Goal: Task Accomplishment & Management: Complete application form

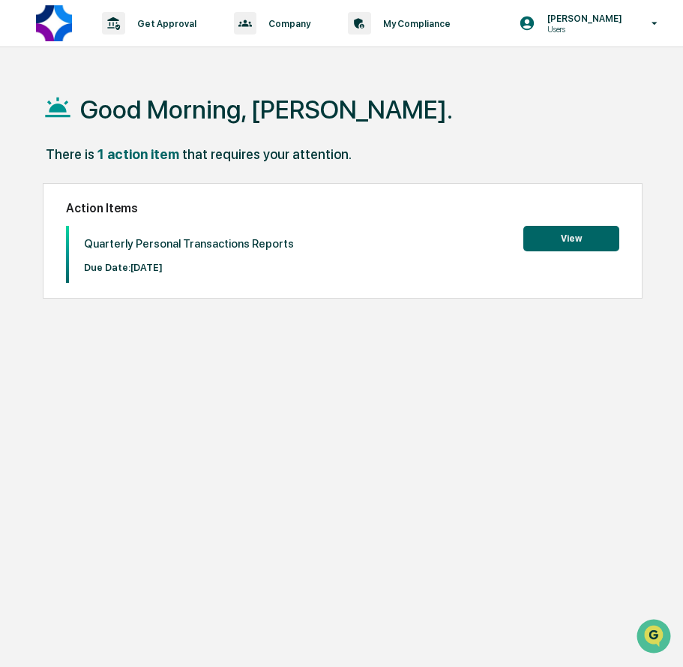
click at [574, 243] on button "View" at bounding box center [571, 238] width 96 height 25
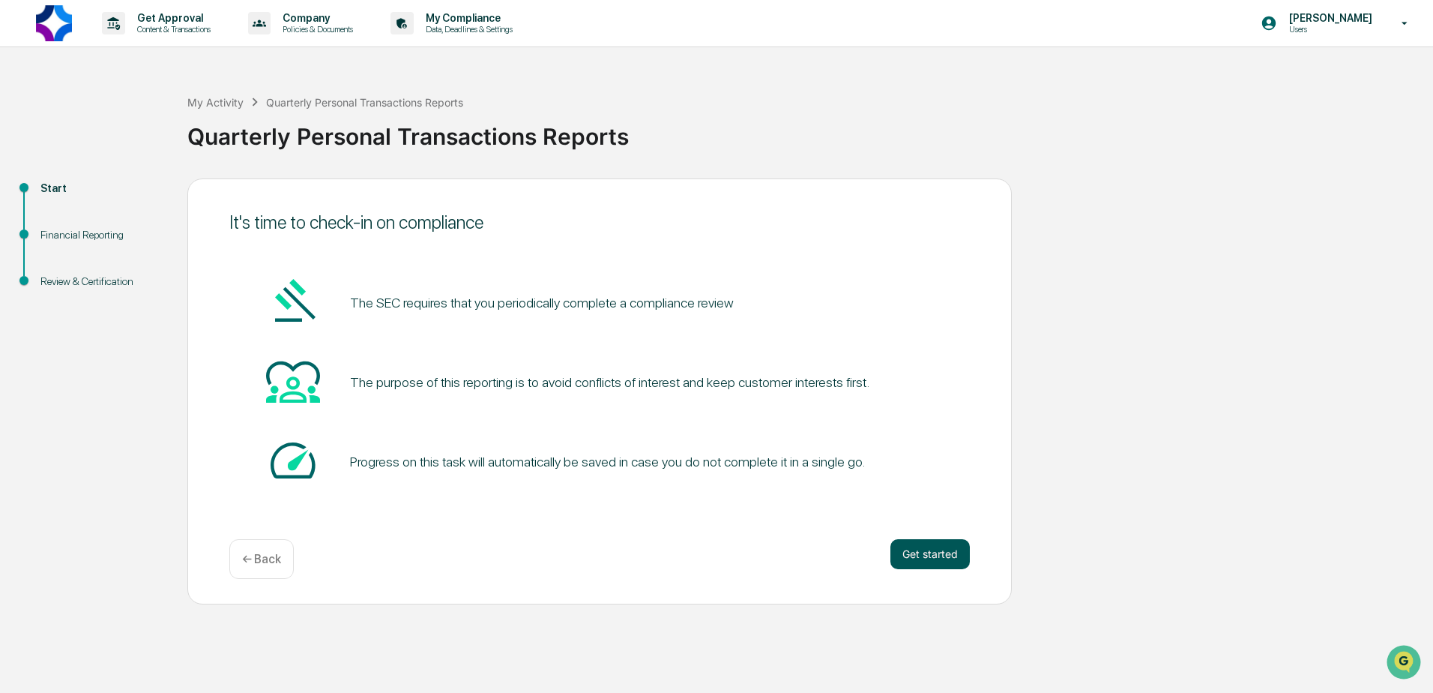
click at [682, 556] on button "Get started" at bounding box center [930, 554] width 79 height 30
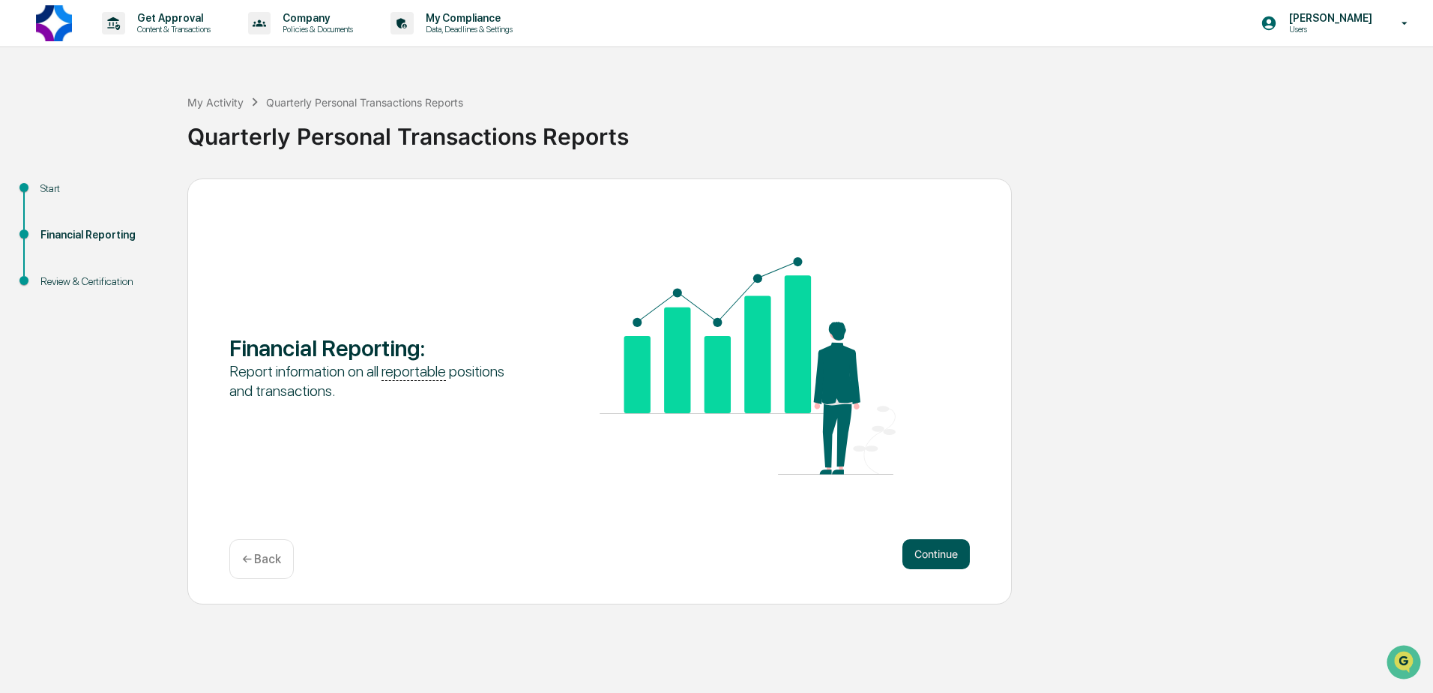
click at [682, 568] on button "Continue" at bounding box center [936, 554] width 67 height 30
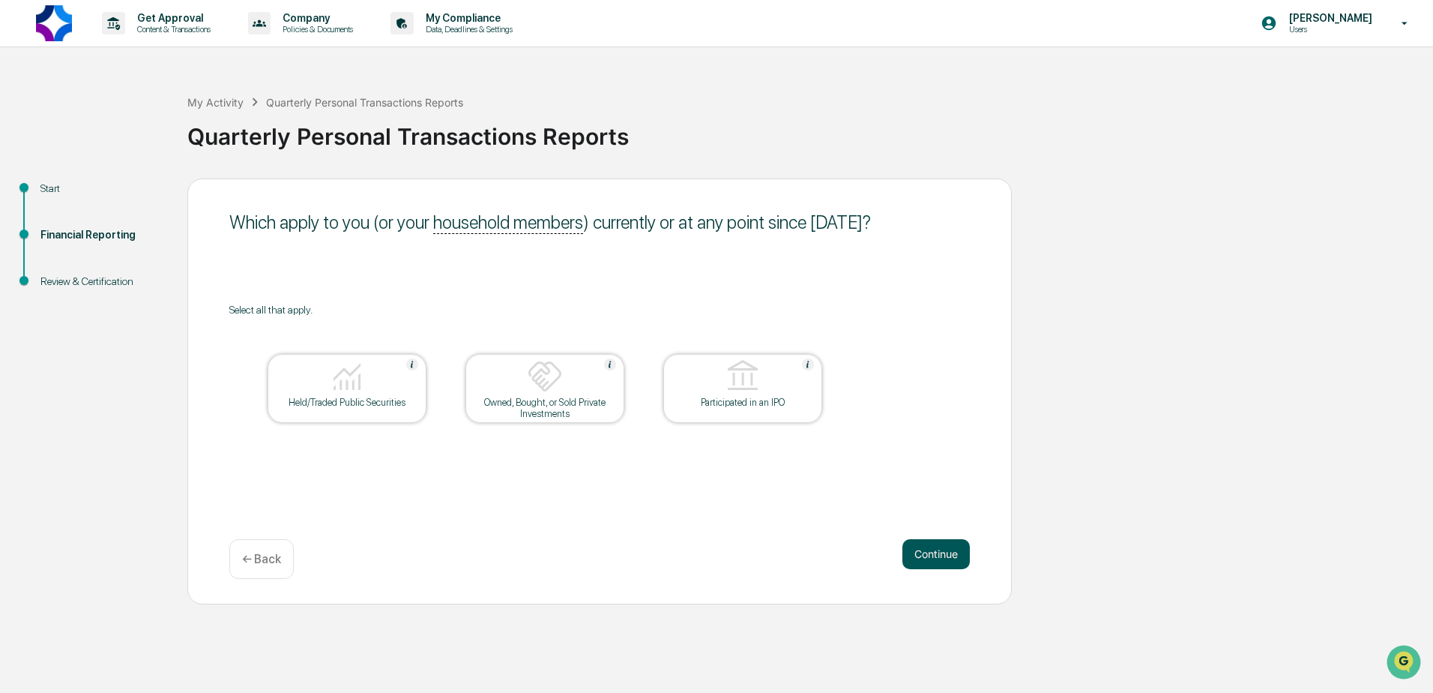
click at [682, 543] on button "Continue" at bounding box center [936, 554] width 67 height 30
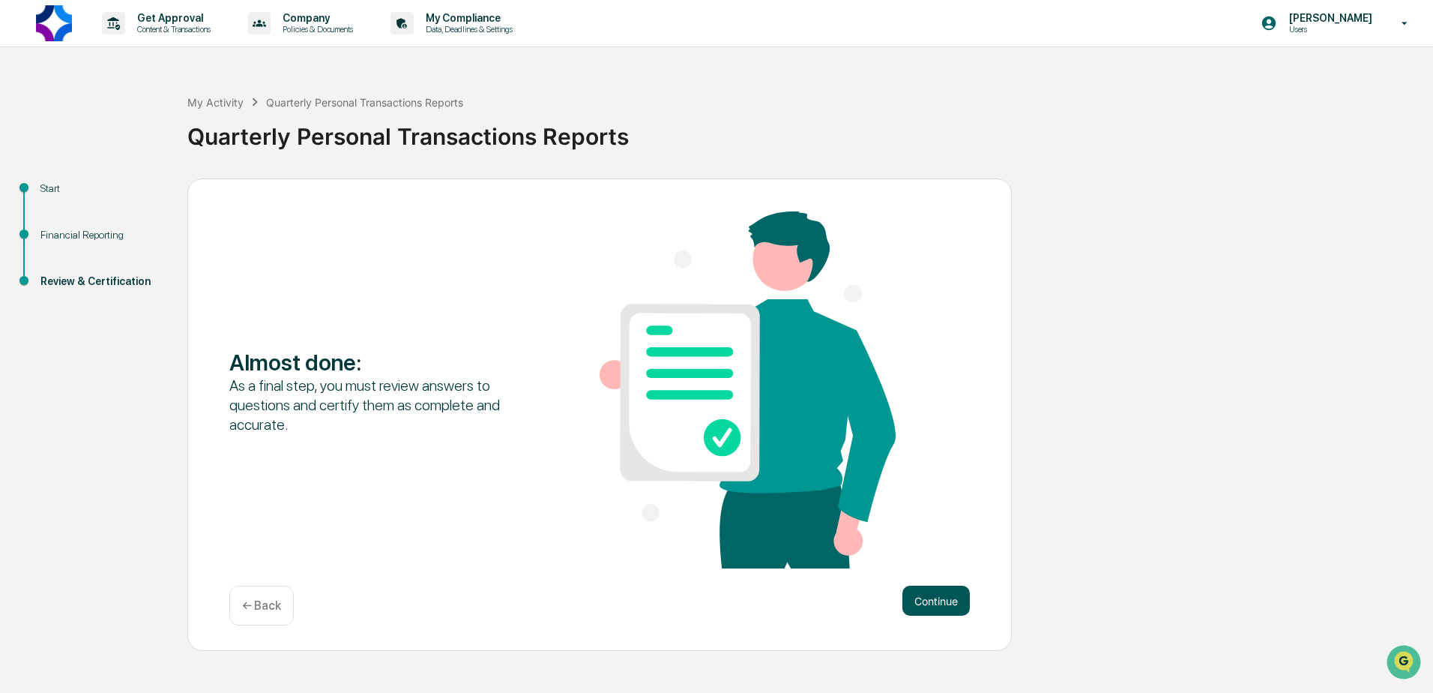
click at [682, 599] on button "Continue" at bounding box center [936, 601] width 67 height 30
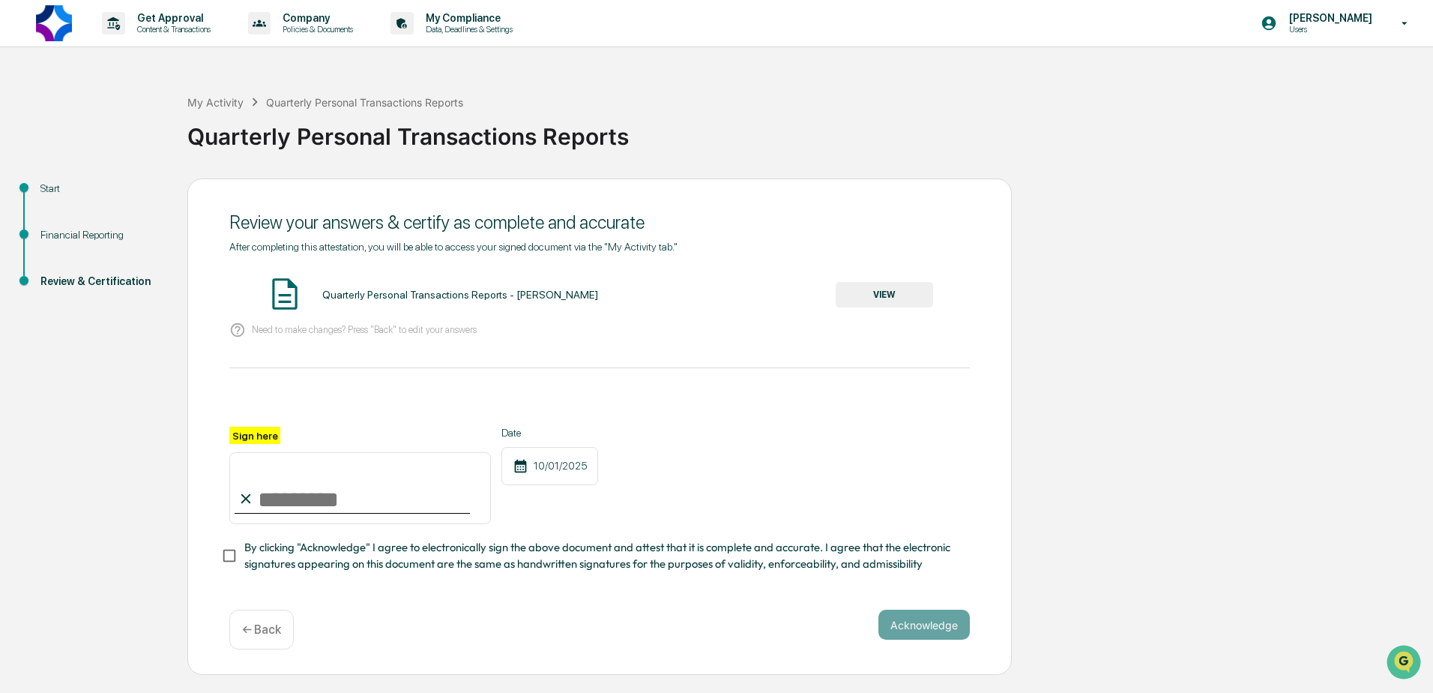
click at [682, 302] on button "VIEW" at bounding box center [884, 294] width 97 height 25
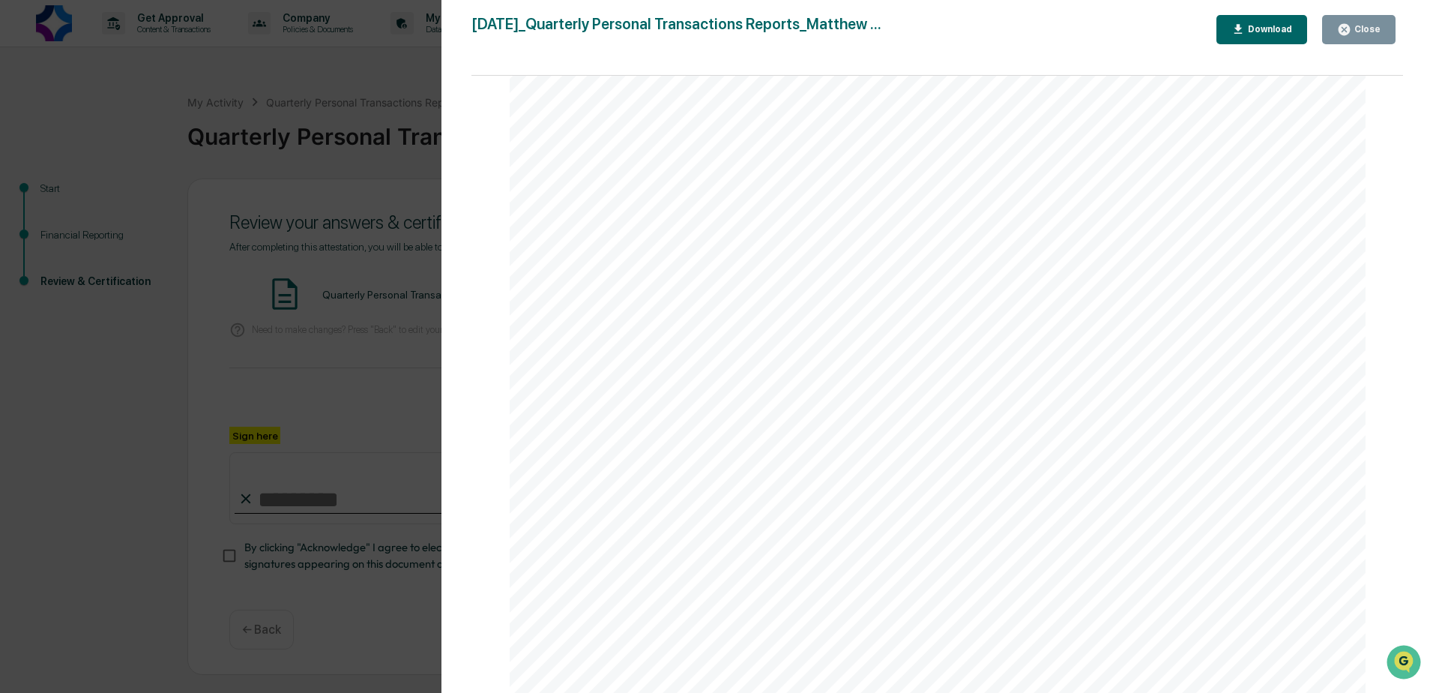
scroll to position [1890, 0]
click at [682, 32] on div "Close" at bounding box center [1366, 29] width 29 height 10
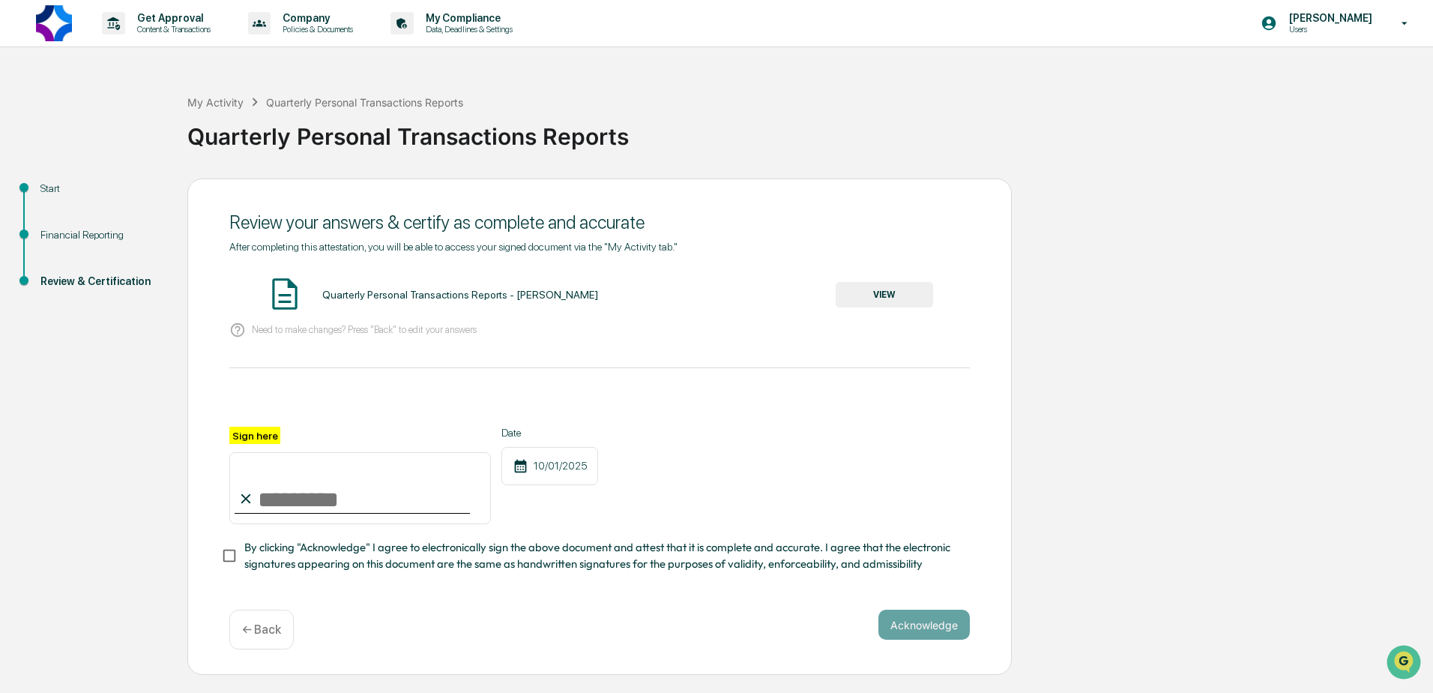
click at [293, 495] on input "Sign here" at bounding box center [360, 488] width 262 height 72
type input "**********"
click at [682, 634] on button "Acknowledge" at bounding box center [924, 625] width 91 height 30
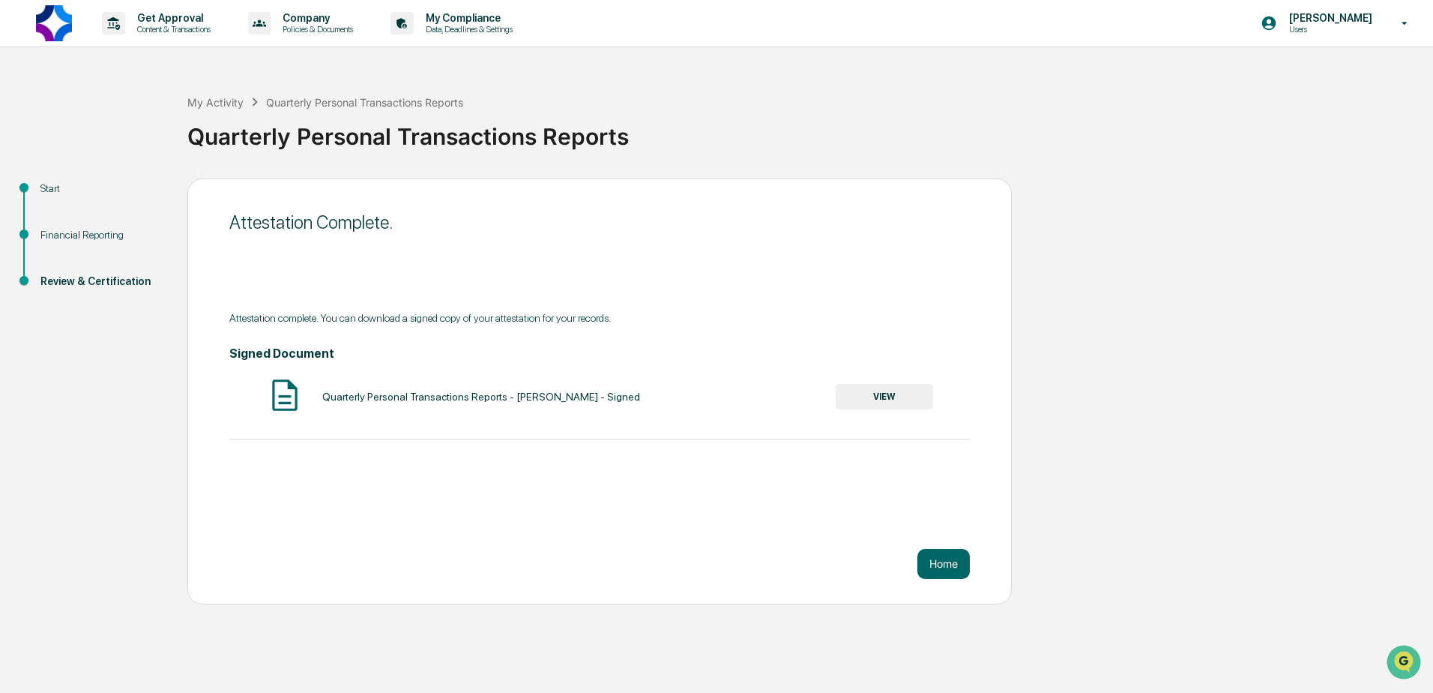
click at [682, 400] on button "VIEW" at bounding box center [884, 396] width 97 height 25
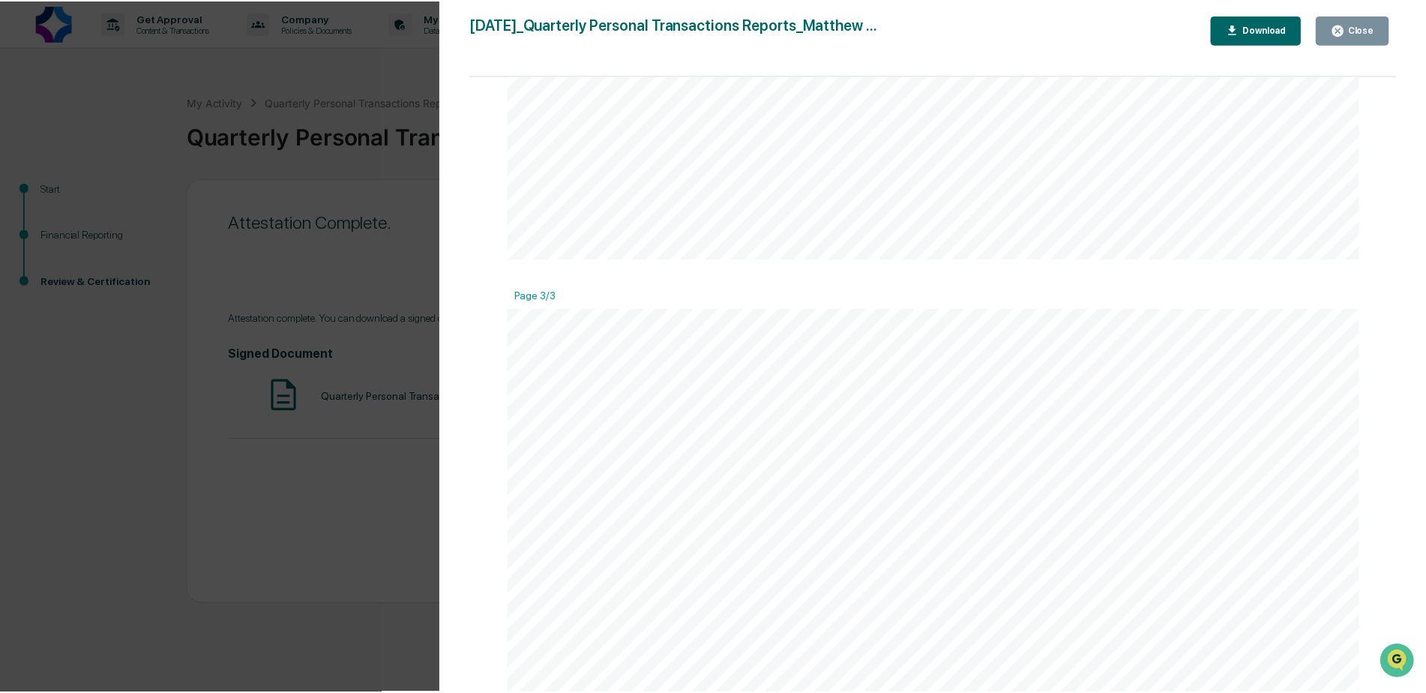
scroll to position [2324, 0]
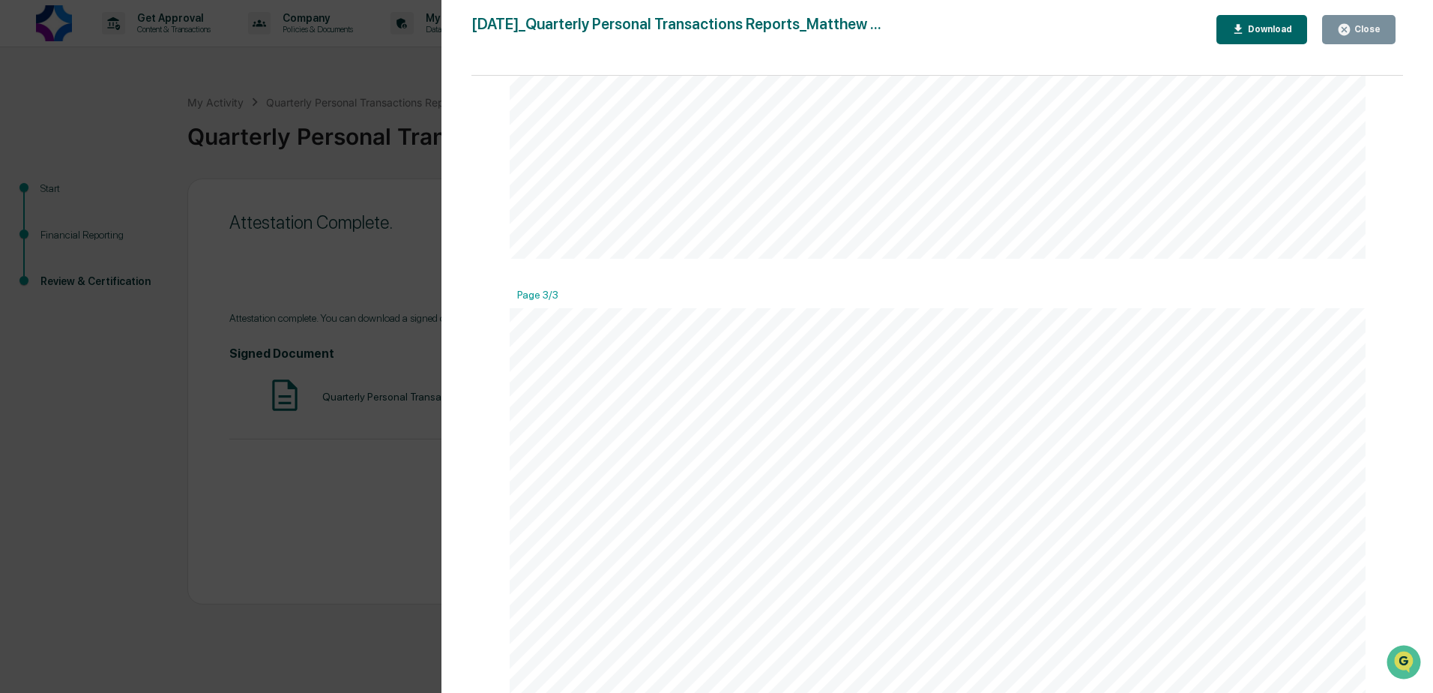
click at [682, 32] on div "Close" at bounding box center [1366, 29] width 29 height 10
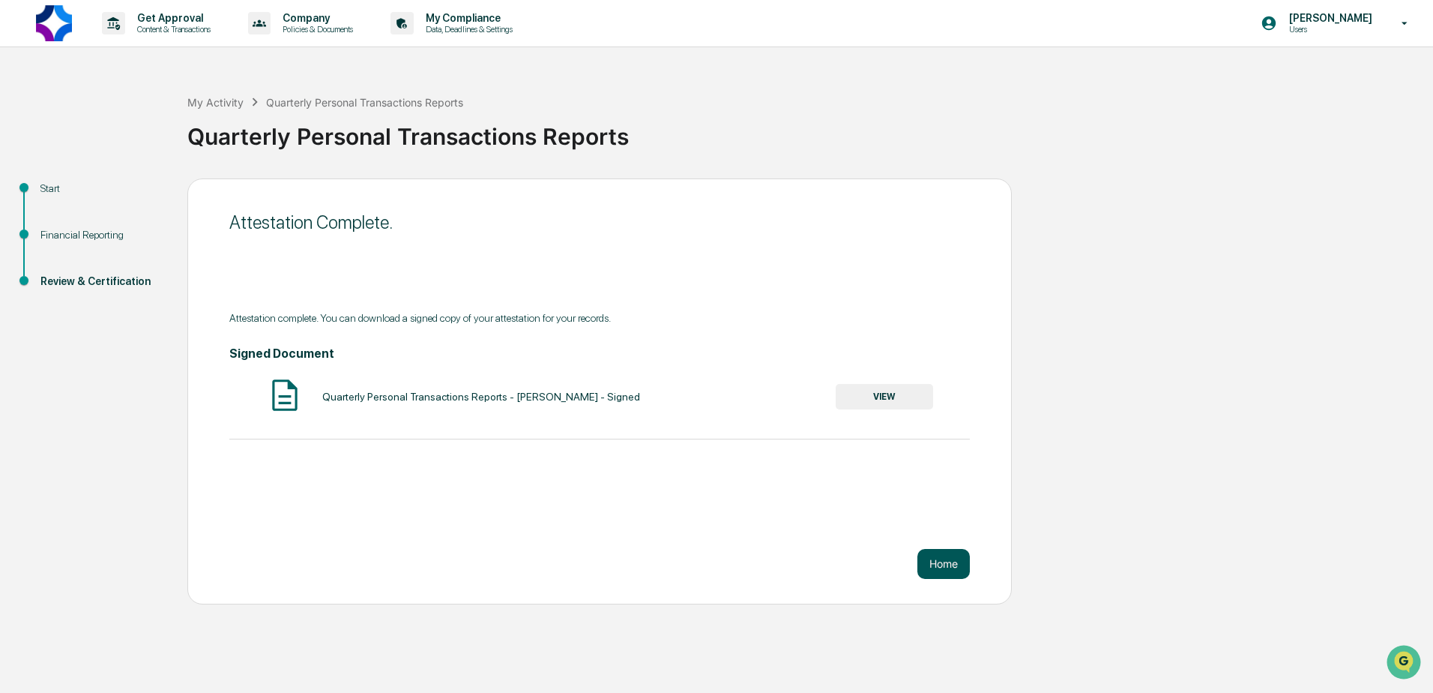
click at [682, 562] on button "Home" at bounding box center [944, 564] width 52 height 30
